Goal: Information Seeking & Learning: Check status

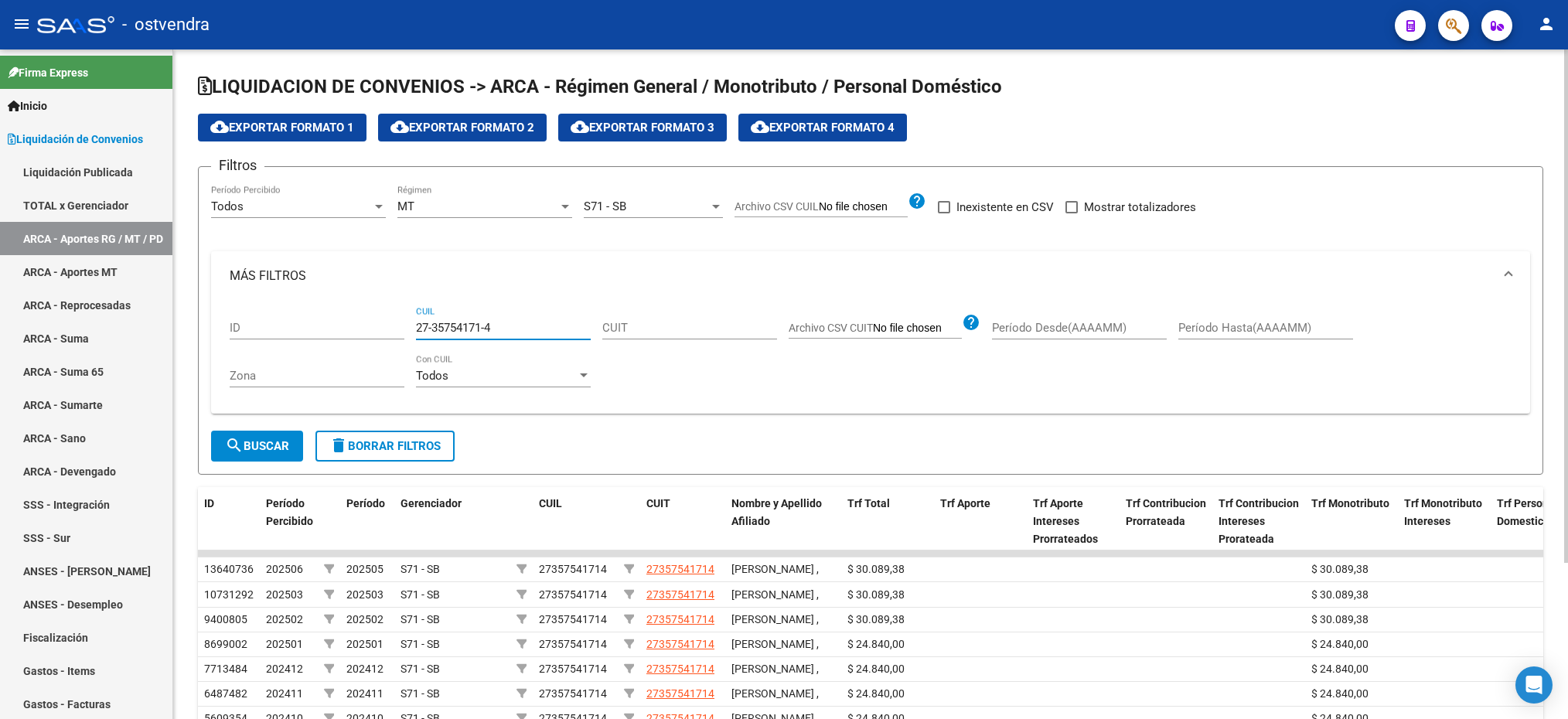
drag, startPoint x: 508, startPoint y: 333, endPoint x: 411, endPoint y: 321, distance: 97.7
click at [411, 321] on div "ID 27-35754171-4 CUIL CUIT Archivo CSV CUIT help Período Desde(AAAAMM) Período …" at bounding box center [871, 351] width 1282 height 101
paste input "0-13662097-6"
type input "20-13662097-6"
click at [273, 448] on span "search Buscar" at bounding box center [257, 446] width 65 height 14
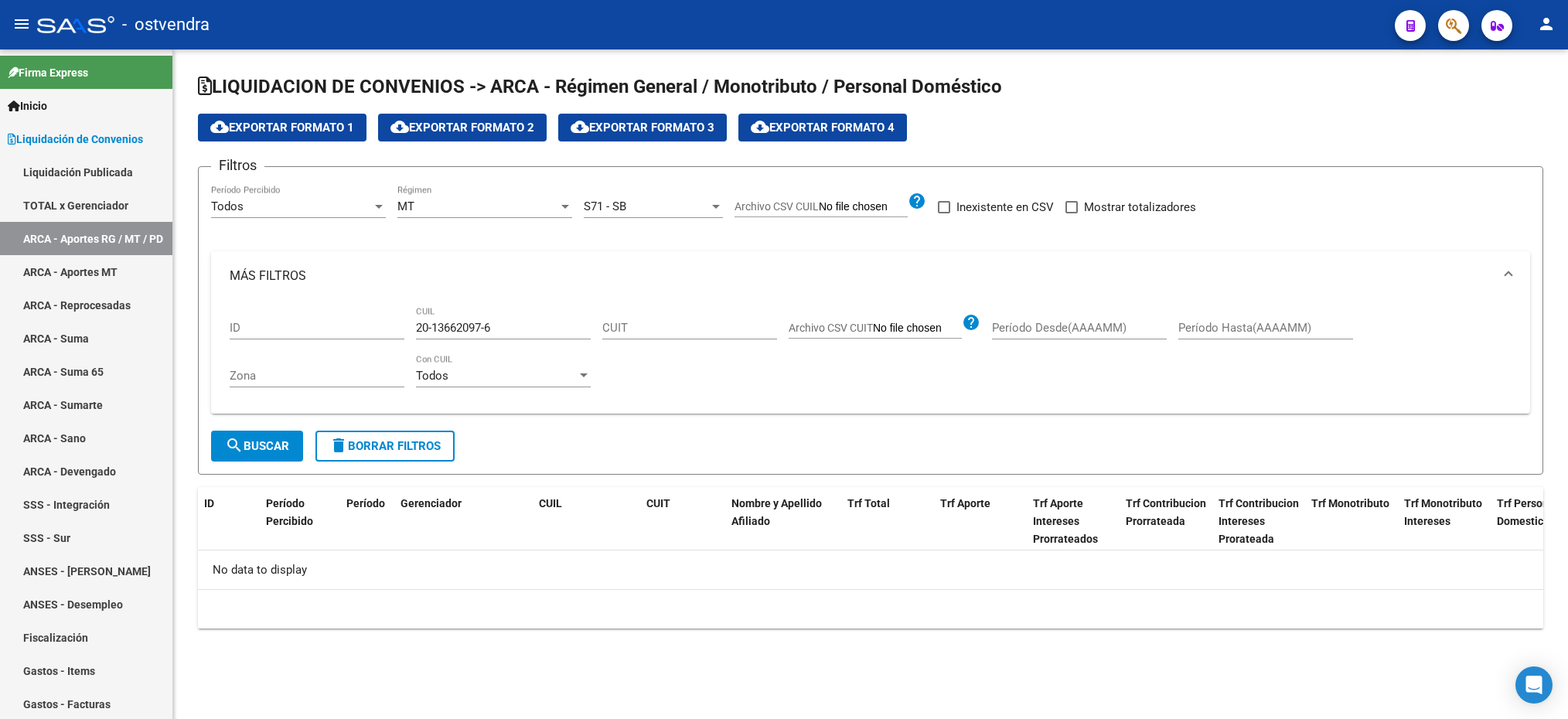
click at [298, 210] on div "Todos" at bounding box center [290, 207] width 160 height 14
click at [298, 210] on span "Todos" at bounding box center [298, 207] width 175 height 35
click at [466, 198] on div "MT Régimen" at bounding box center [484, 201] width 175 height 33
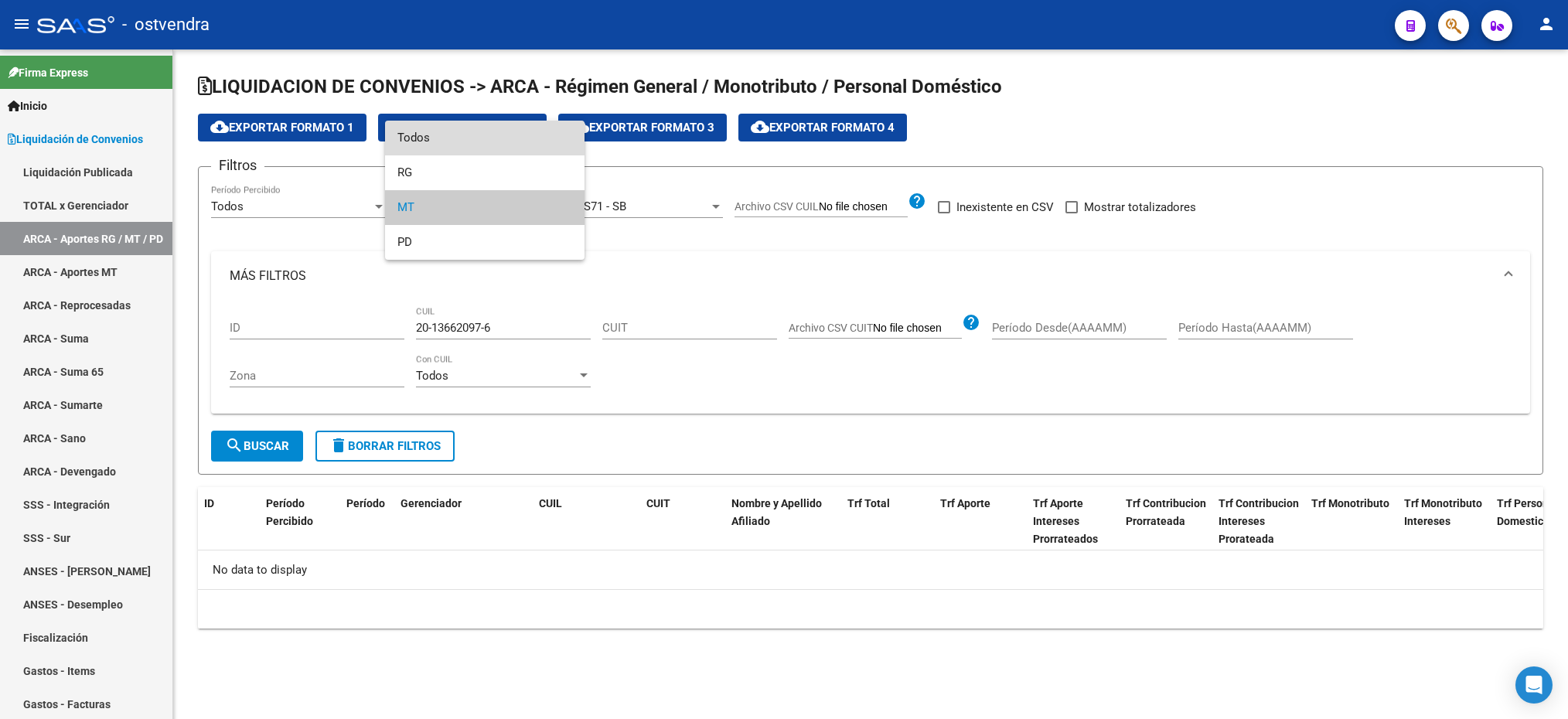
click at [459, 139] on span "Todos" at bounding box center [484, 138] width 175 height 35
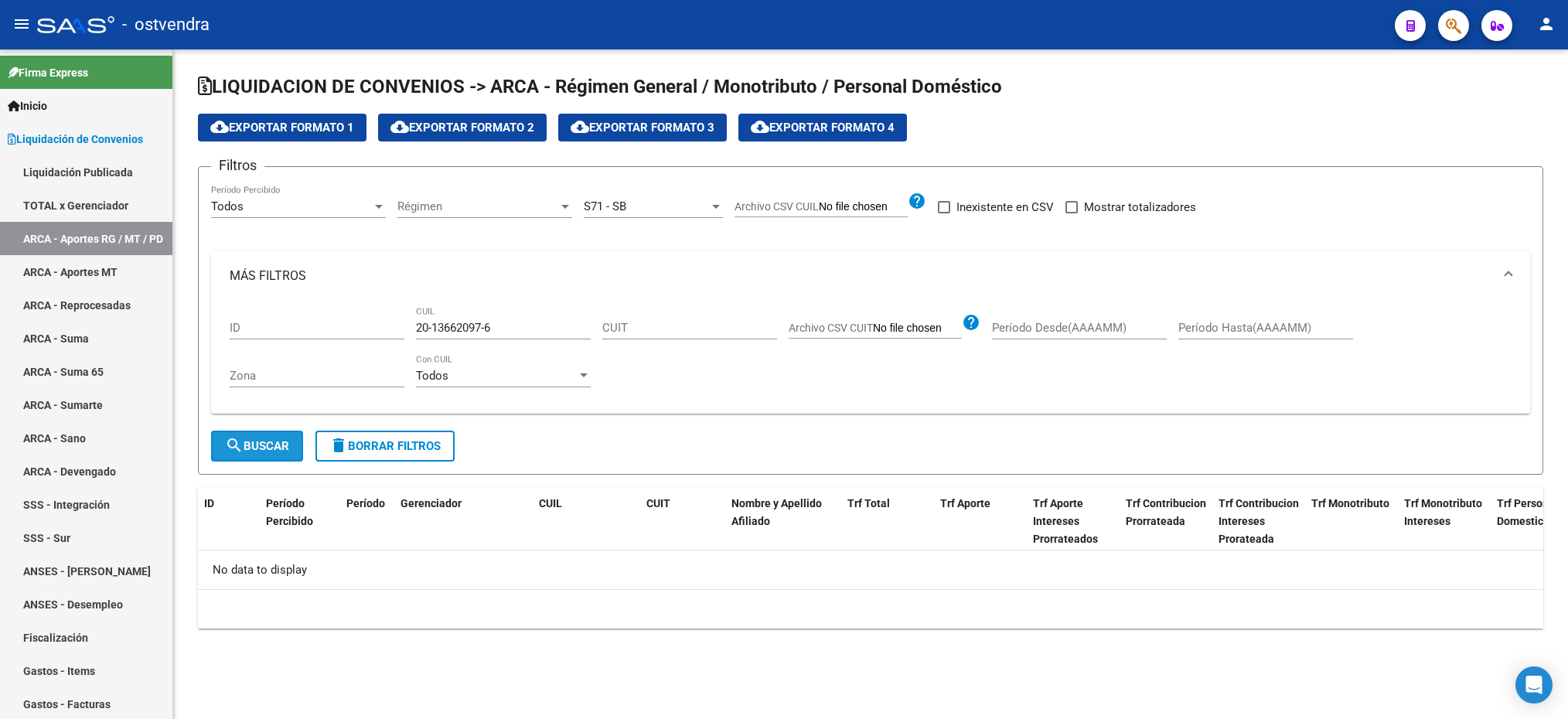
click at [292, 444] on button "search Buscar" at bounding box center [256, 446] width 92 height 30
click at [624, 200] on span "S71 - SB" at bounding box center [604, 207] width 42 height 14
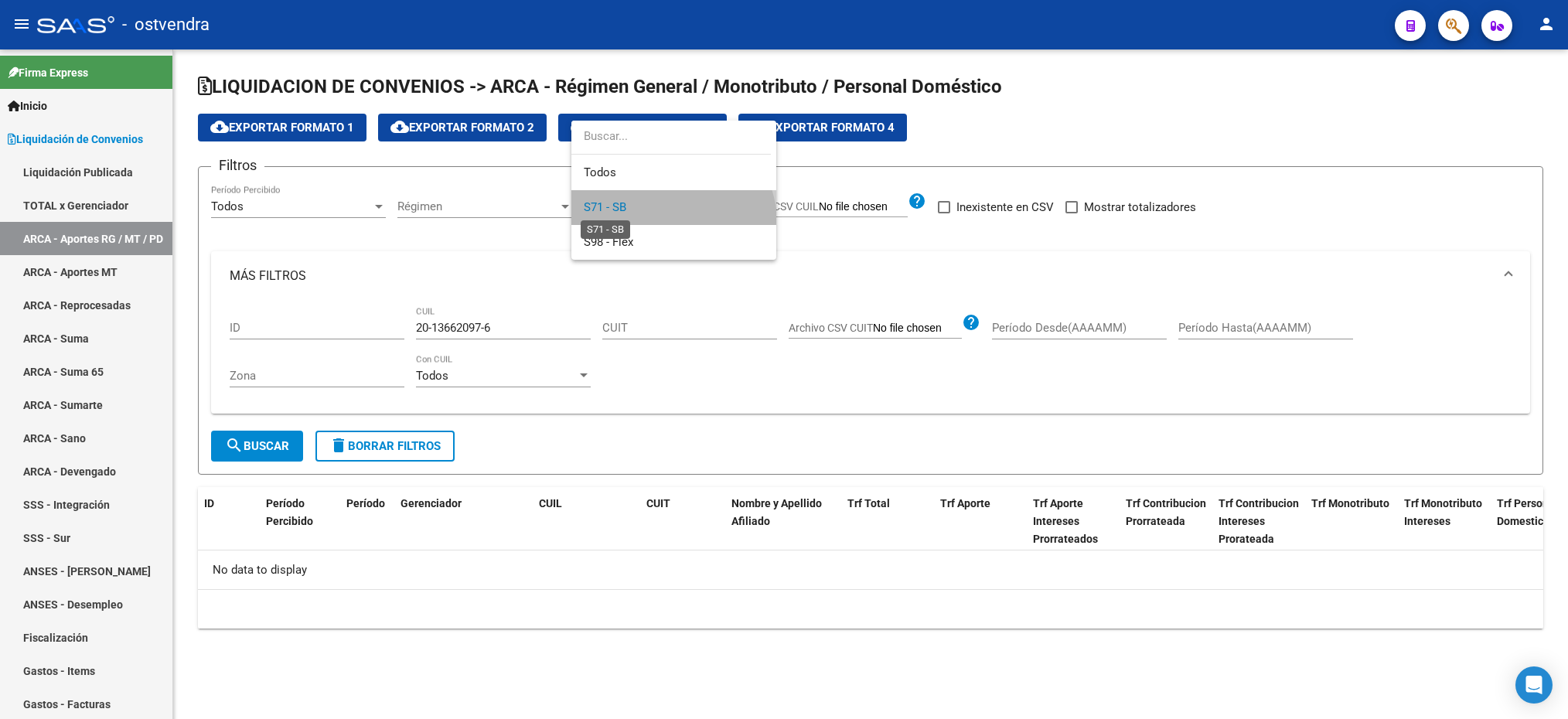
drag, startPoint x: 624, startPoint y: 200, endPoint x: 474, endPoint y: 197, distance: 150.0
click at [625, 203] on span "S71 - SB" at bounding box center [604, 207] width 42 height 14
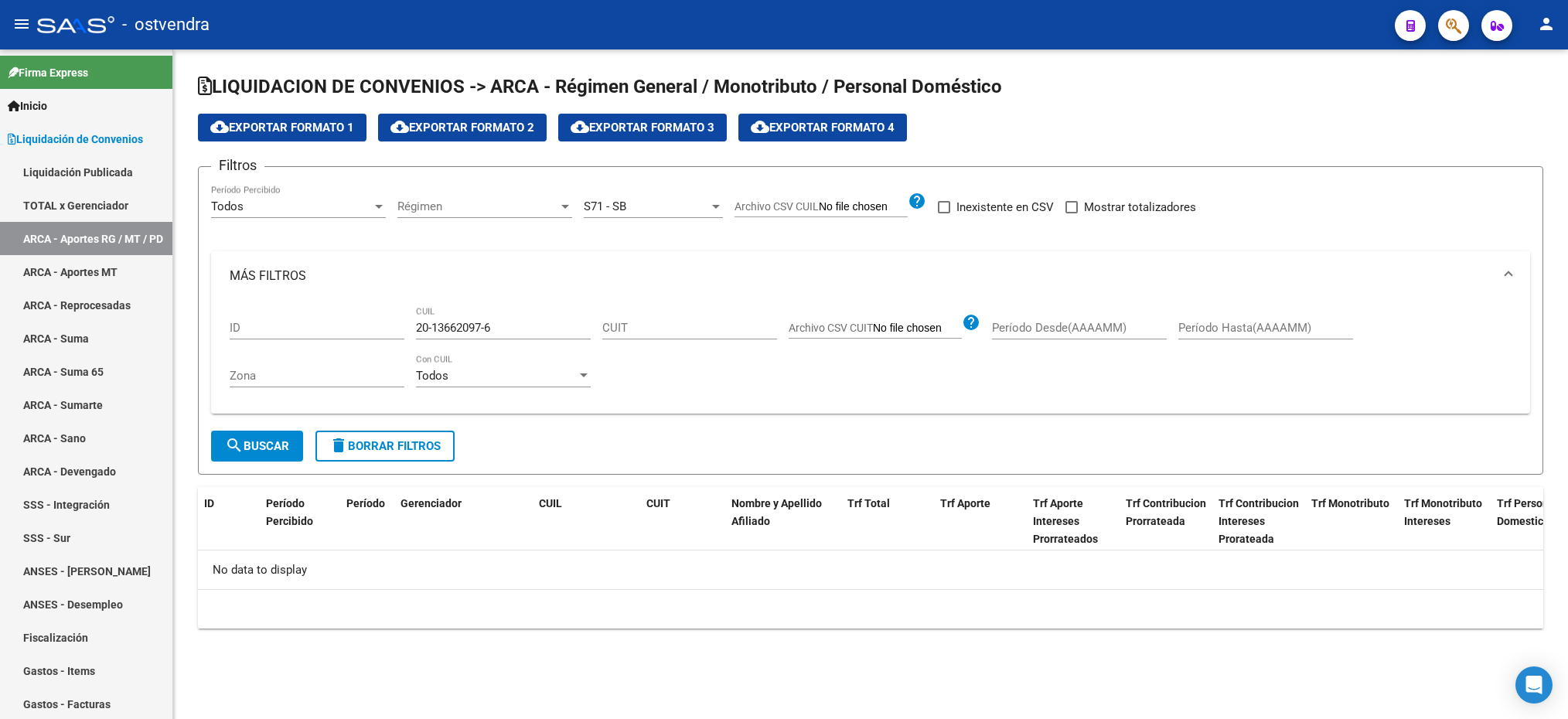
click at [469, 197] on div "Régimen Régimen" at bounding box center [484, 201] width 175 height 33
click at [469, 197] on span "Todos" at bounding box center [484, 207] width 175 height 35
click at [439, 204] on span "Régimen" at bounding box center [477, 207] width 160 height 14
click at [439, 205] on span "Todos" at bounding box center [484, 207] width 175 height 35
click at [573, 254] on mat-expansion-panel-header "MÁS FILTROS" at bounding box center [870, 275] width 1319 height 49
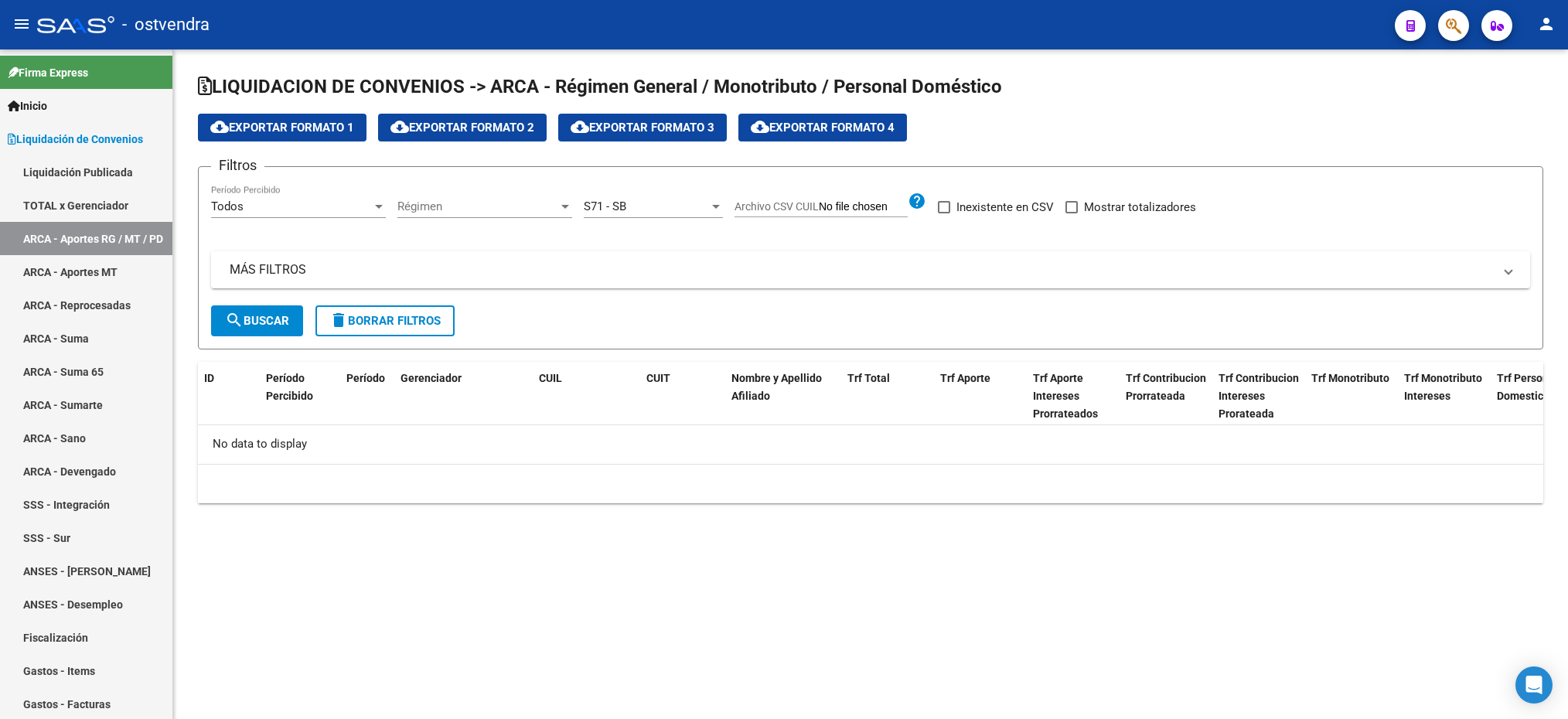
click at [554, 205] on span "Régimen" at bounding box center [477, 207] width 160 height 14
click at [548, 205] on span "Todos" at bounding box center [484, 207] width 175 height 35
click at [673, 211] on div "S71 - SB" at bounding box center [646, 207] width 126 height 14
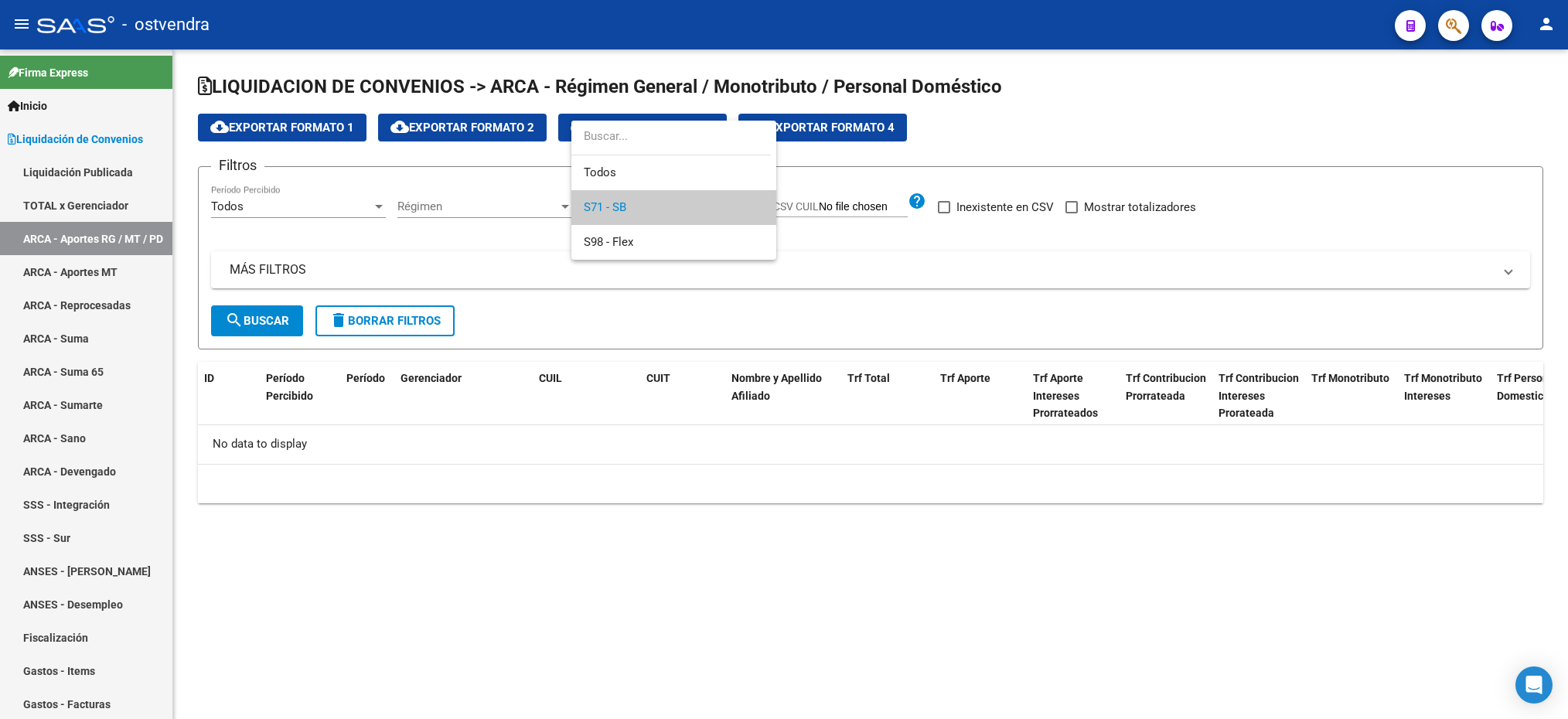
click at [671, 205] on span "S71 - SB" at bounding box center [673, 207] width 180 height 35
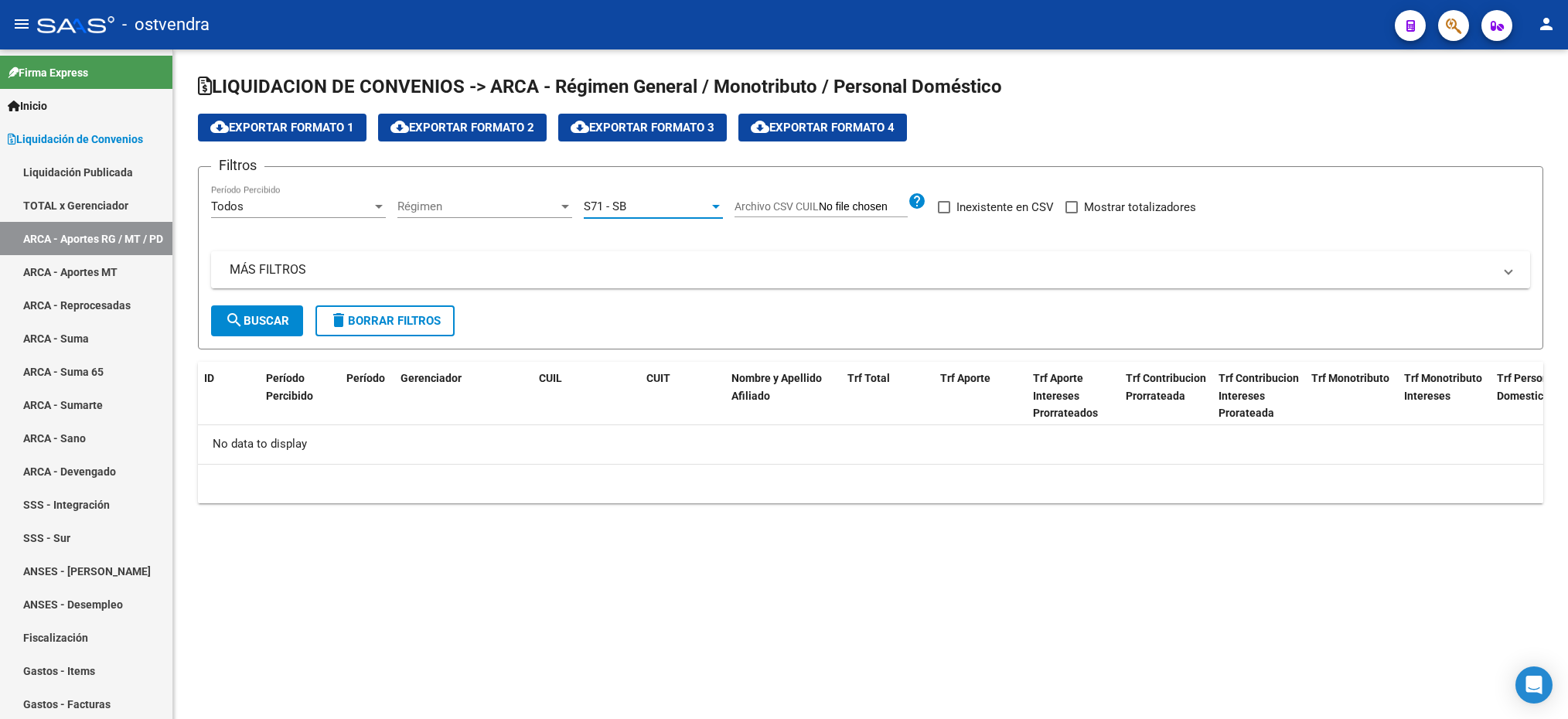
click at [290, 273] on mat-panel-title "MÁS FILTROS" at bounding box center [861, 270] width 1263 height 17
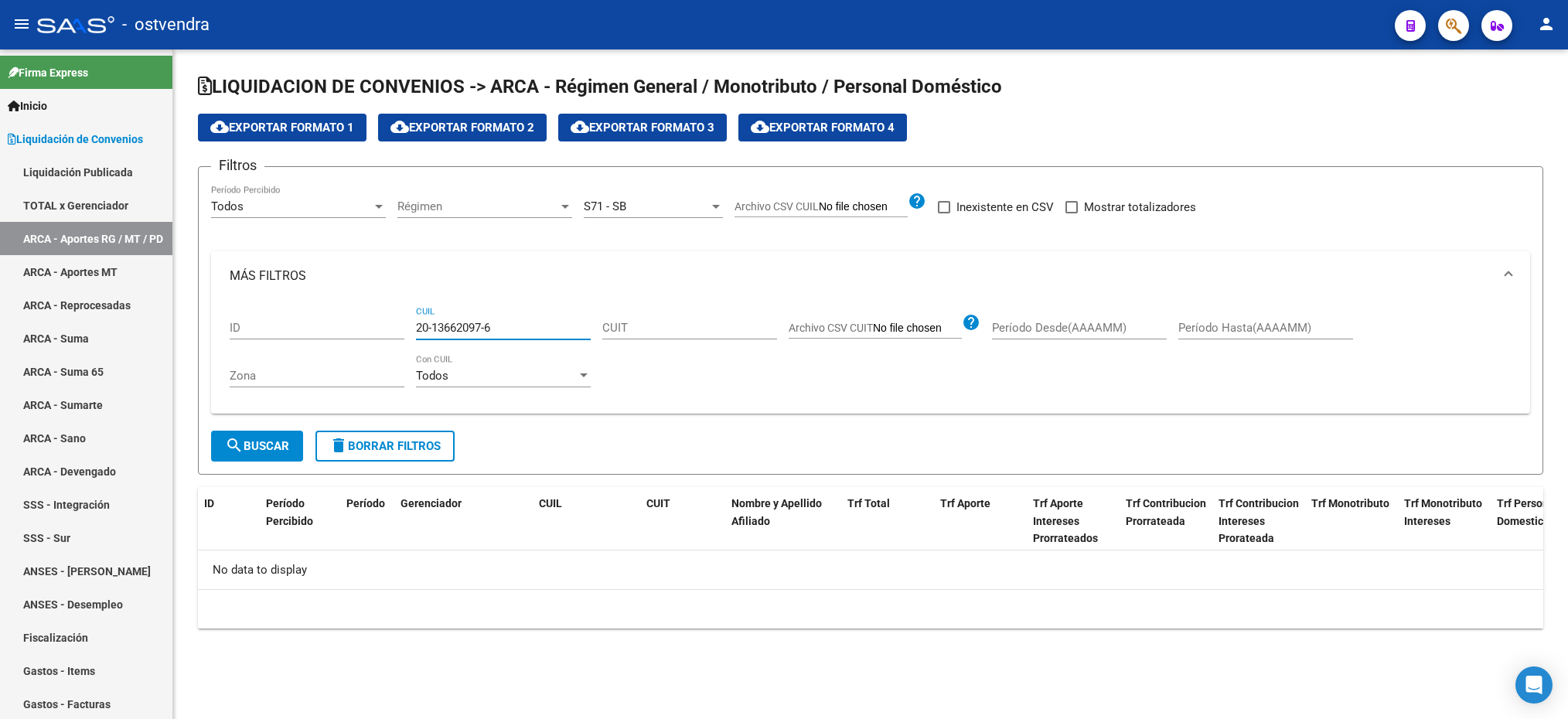
drag, startPoint x: 504, startPoint y: 333, endPoint x: 371, endPoint y: 329, distance: 133.1
click at [371, 329] on div "ID 20-13662097-6 CUIL CUIT Archivo CSV CUIT help Período Desde(AAAAMM) Período …" at bounding box center [871, 351] width 1282 height 101
type input "20-13662097-6"
click at [262, 458] on button "search Buscar" at bounding box center [256, 446] width 92 height 30
click at [432, 213] on span "Régimen" at bounding box center [477, 207] width 160 height 14
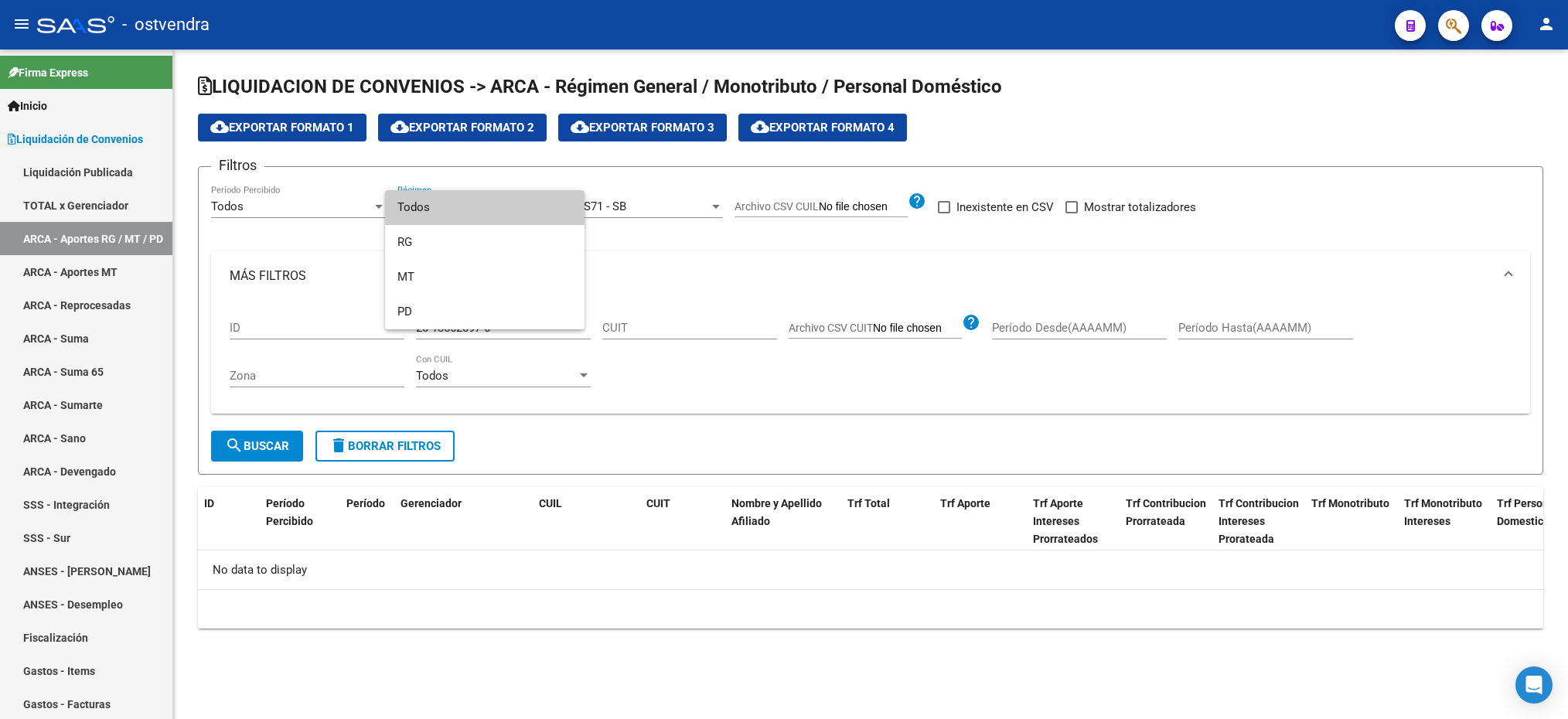
click at [508, 216] on span "Todos" at bounding box center [484, 207] width 175 height 35
click at [492, 202] on span "Régimen" at bounding box center [477, 207] width 160 height 14
click at [487, 235] on span "RG" at bounding box center [484, 242] width 175 height 35
click at [247, 459] on button "search Buscar" at bounding box center [256, 446] width 92 height 30
click at [248, 459] on button "search Buscar" at bounding box center [256, 446] width 92 height 30
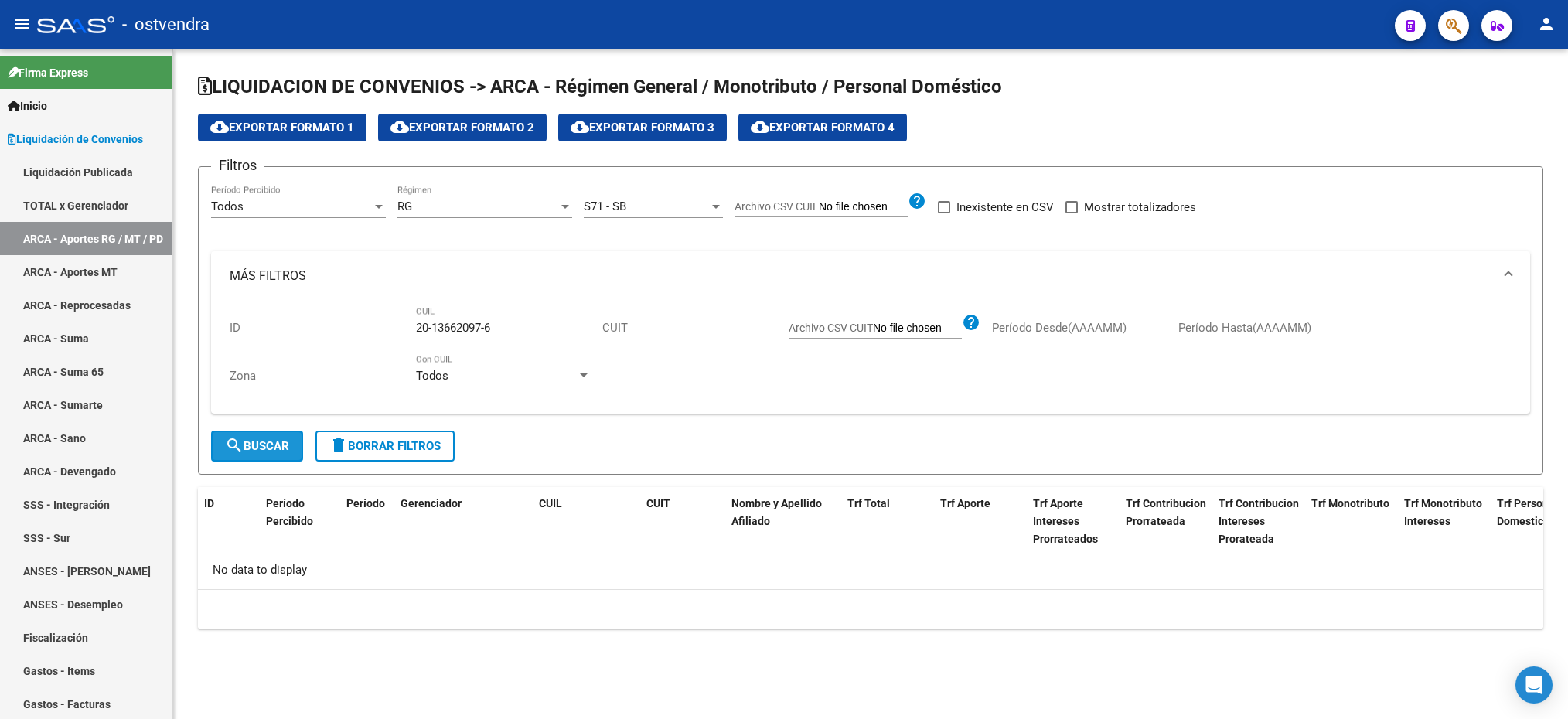
click at [261, 443] on span "search Buscar" at bounding box center [257, 446] width 65 height 14
drag, startPoint x: 492, startPoint y: 329, endPoint x: 473, endPoint y: 337, distance: 20.6
click at [492, 329] on input "20-13662097-6" at bounding box center [503, 328] width 175 height 14
click at [274, 378] on input "Zona" at bounding box center [316, 376] width 175 height 14
click at [267, 334] on input "ID" at bounding box center [316, 328] width 175 height 14
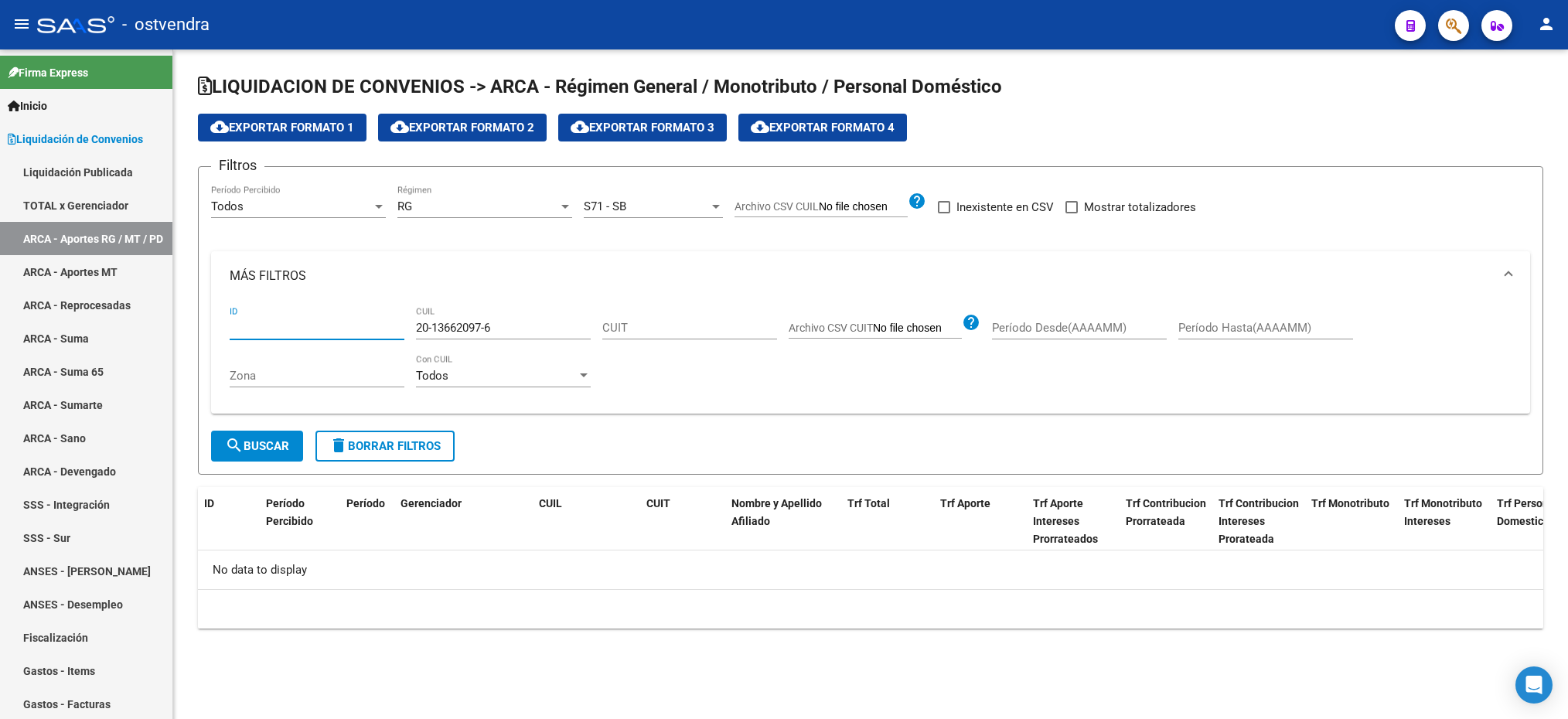
click at [473, 327] on input "20-13662097-6" at bounding box center [503, 328] width 175 height 14
click at [506, 317] on div "20-13662097-6 CUIL" at bounding box center [503, 323] width 175 height 33
click at [479, 327] on input "20-13662097-6" at bounding box center [503, 328] width 175 height 14
click at [434, 213] on div "RG" at bounding box center [477, 207] width 160 height 14
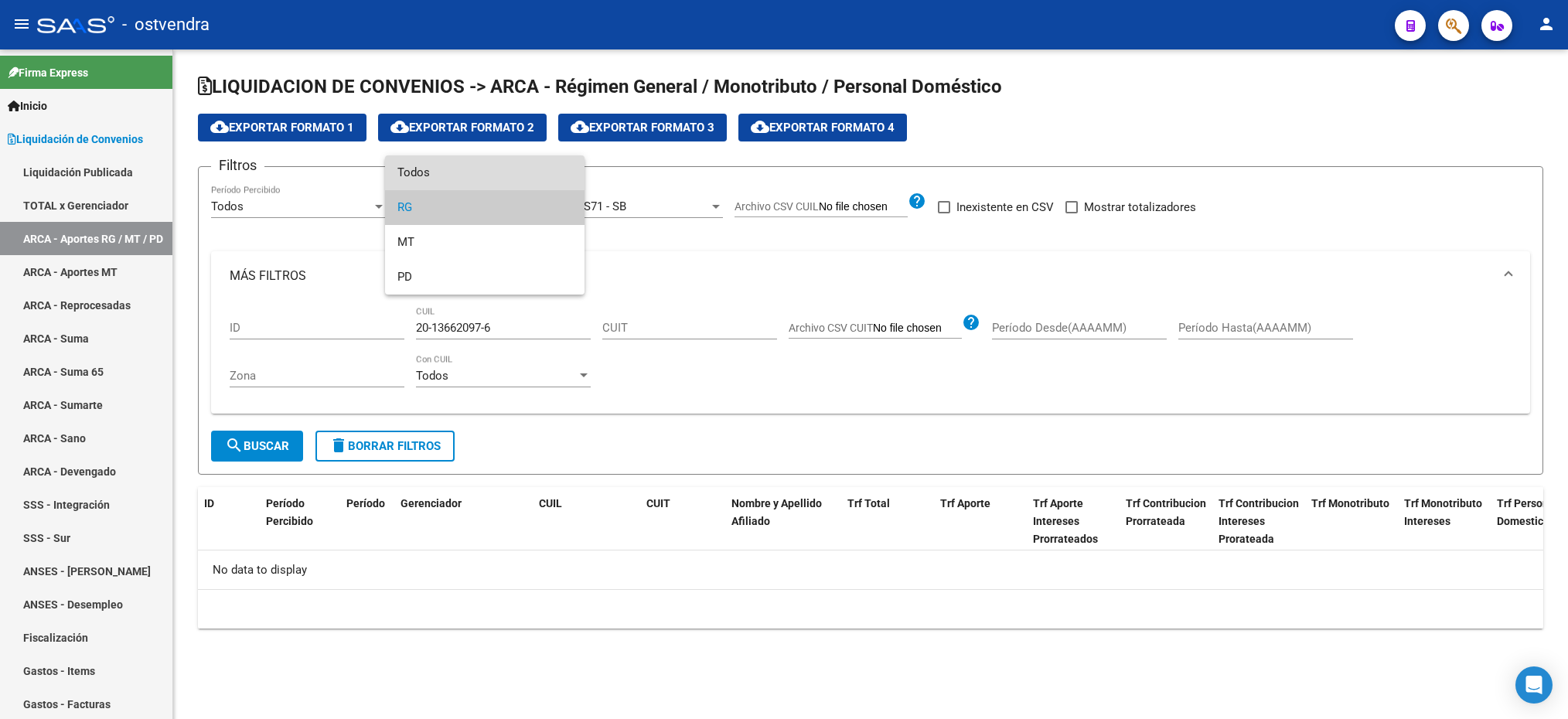
click at [423, 186] on span "Todos" at bounding box center [484, 172] width 175 height 35
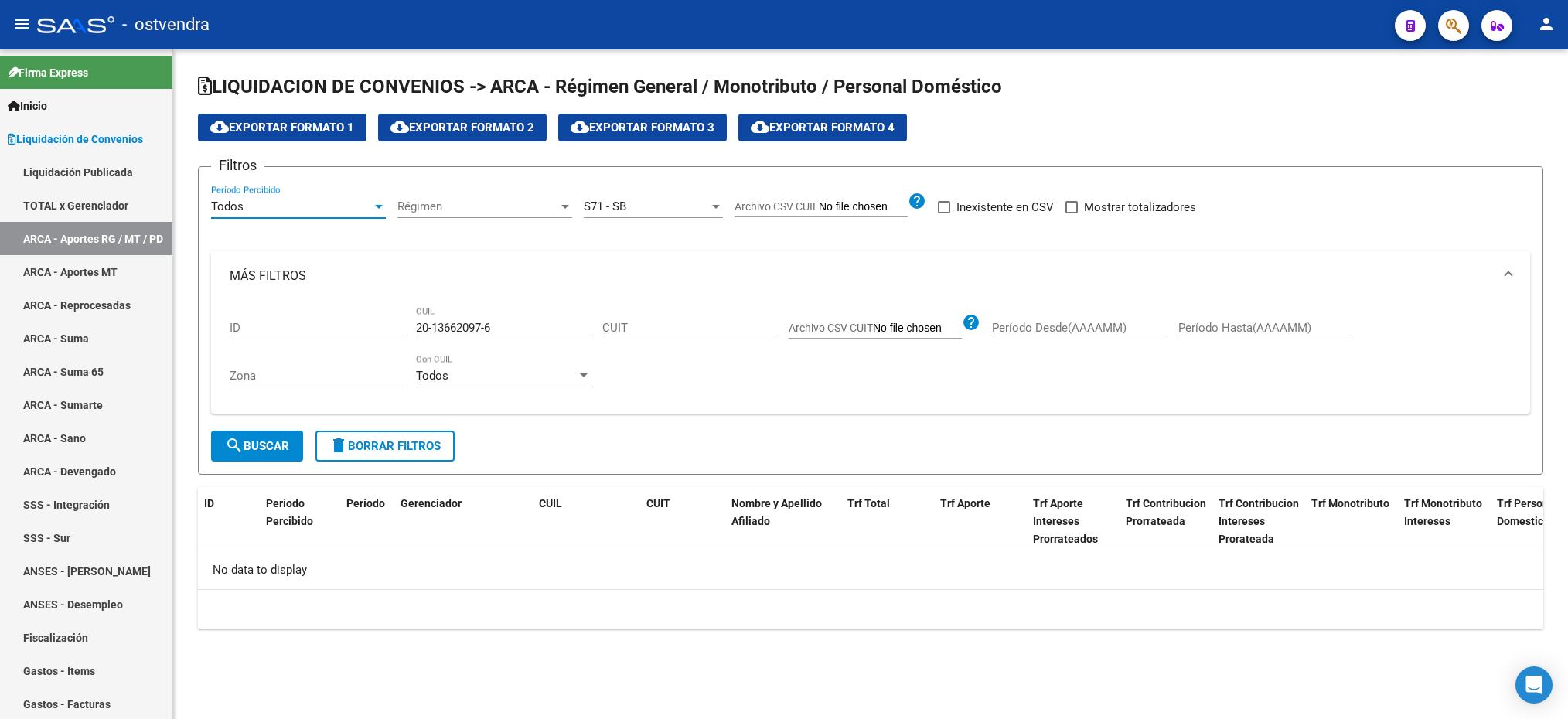
click at [328, 205] on div "Todos" at bounding box center [290, 207] width 160 height 14
click at [328, 205] on span "Todos" at bounding box center [298, 207] width 175 height 35
click at [256, 443] on span "search Buscar" at bounding box center [257, 446] width 65 height 14
click at [428, 209] on span "Régimen" at bounding box center [477, 207] width 160 height 14
click at [428, 209] on span "Todos" at bounding box center [484, 207] width 175 height 35
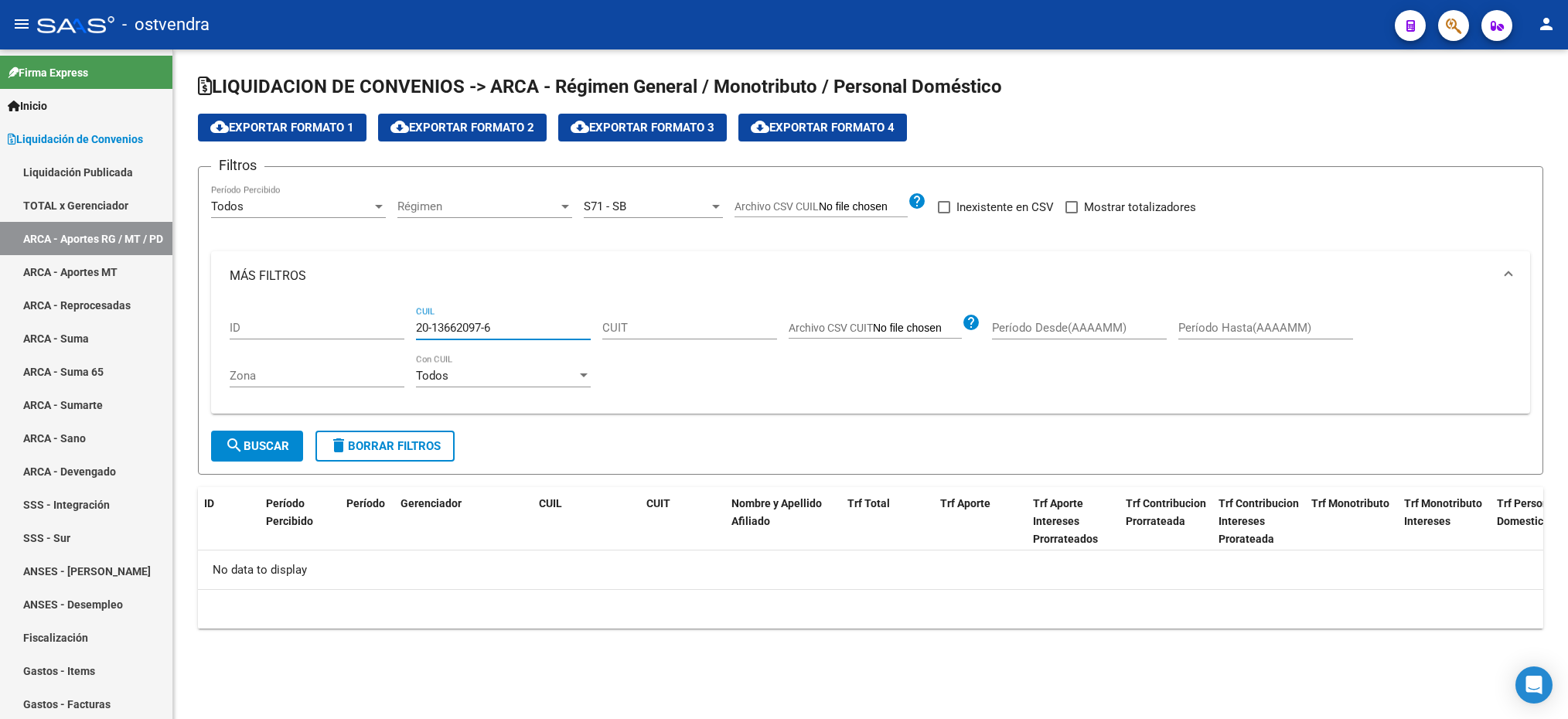
drag, startPoint x: 501, startPoint y: 328, endPoint x: 408, endPoint y: 327, distance: 93.0
click at [408, 327] on div "ID 20-13662097-6 CUIL CUIT Archivo CSV CUIT help Período Desde(AAAAMM) Período …" at bounding box center [871, 351] width 1282 height 101
type input "20-13662097-6"
click at [257, 439] on span "search Buscar" at bounding box center [257, 446] width 65 height 14
click at [265, 209] on div "Todos" at bounding box center [290, 207] width 160 height 14
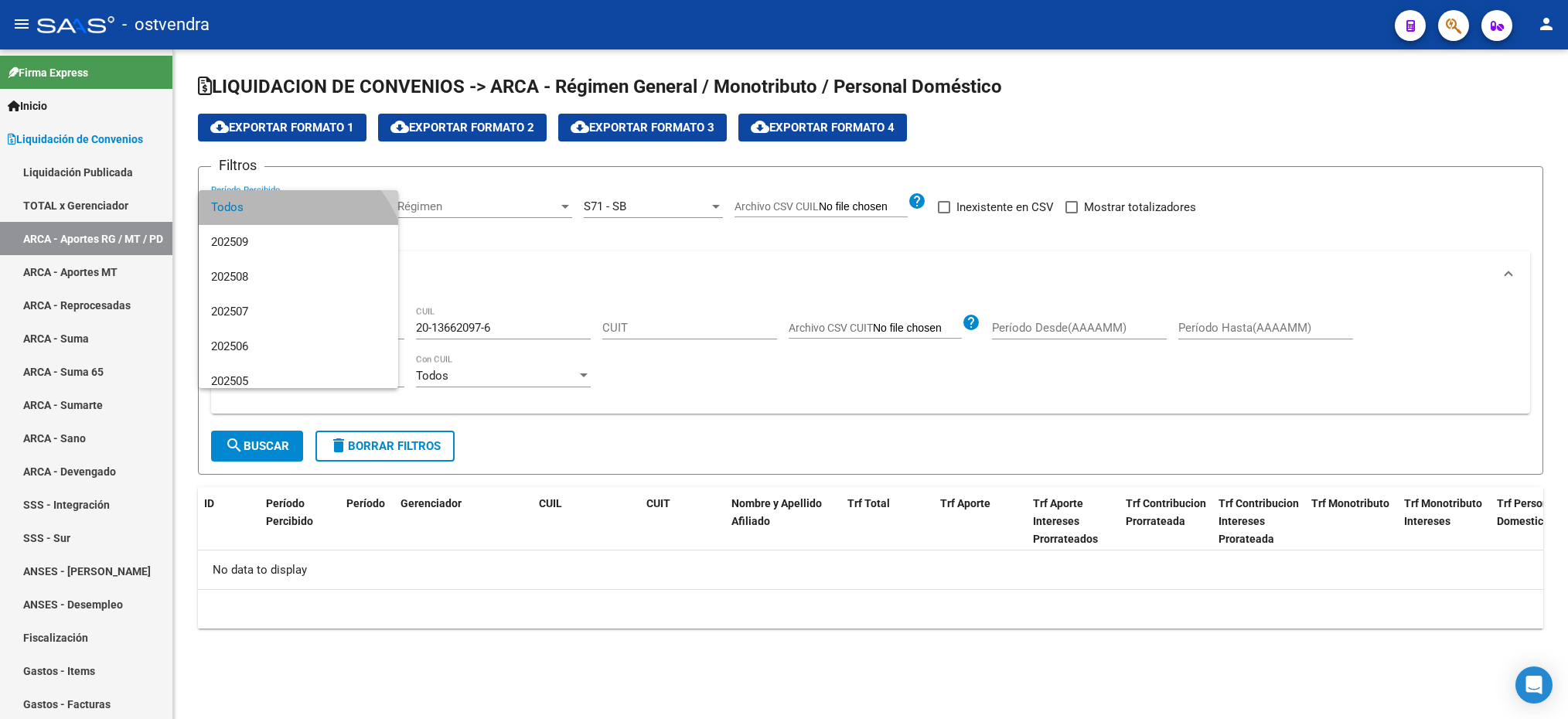
click at [265, 209] on span "Todos" at bounding box center [298, 207] width 175 height 35
click at [261, 453] on span "search Buscar" at bounding box center [257, 446] width 65 height 14
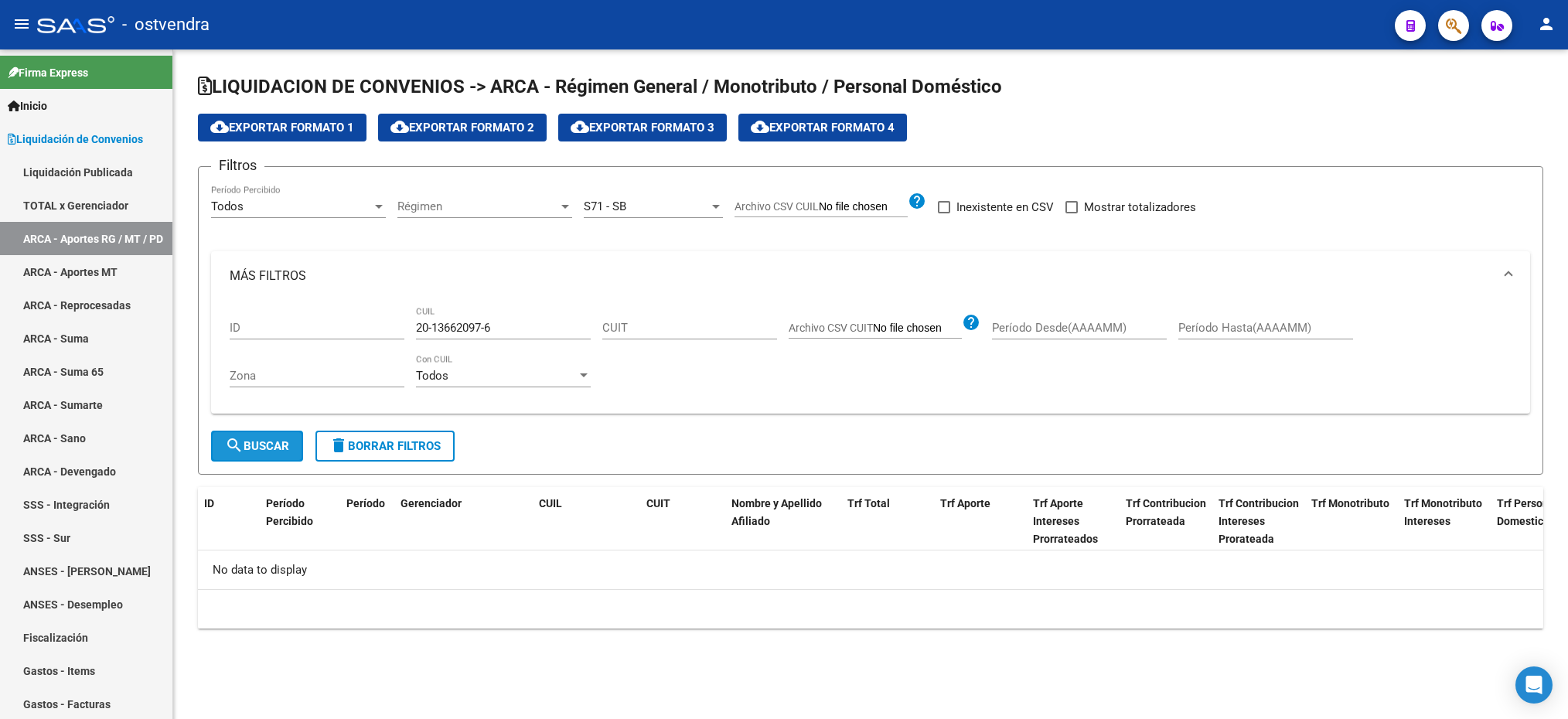
click at [260, 453] on span "search Buscar" at bounding box center [257, 446] width 65 height 14
click at [256, 446] on span "search Buscar" at bounding box center [257, 446] width 65 height 14
drag, startPoint x: 529, startPoint y: 330, endPoint x: 357, endPoint y: 307, distance: 173.5
click at [357, 307] on div "ID 20-13662097-6 CUIL CUIT Archivo CSV CUIT help Período Desde(AAAAMM) Período …" at bounding box center [871, 351] width 1282 height 101
